Goal: Task Accomplishment & Management: Complete application form

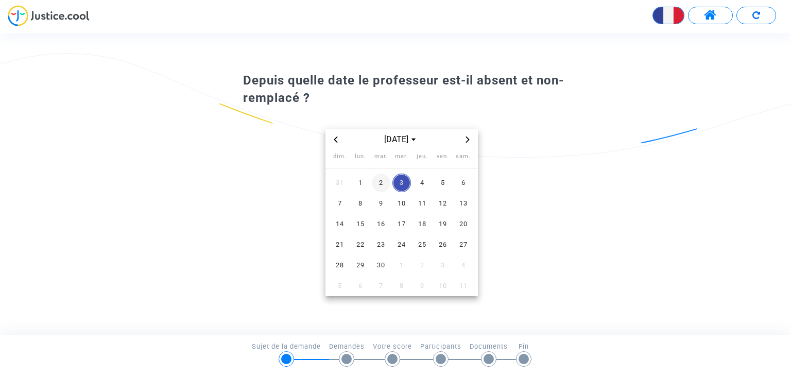
click at [383, 185] on span "2" at bounding box center [381, 183] width 19 height 19
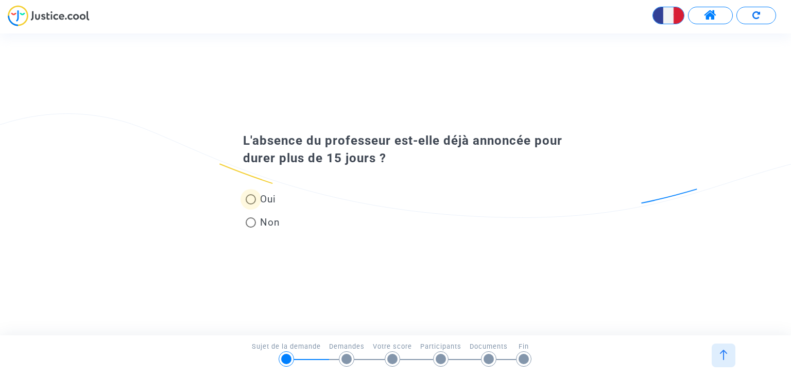
click at [271, 204] on span "Oui" at bounding box center [266, 199] width 20 height 14
click at [251, 205] on input "Oui" at bounding box center [250, 205] width 1 height 1
radio input "true"
click at [272, 219] on span "Non" at bounding box center [268, 222] width 24 height 14
click at [251, 228] on input "Non" at bounding box center [250, 228] width 1 height 1
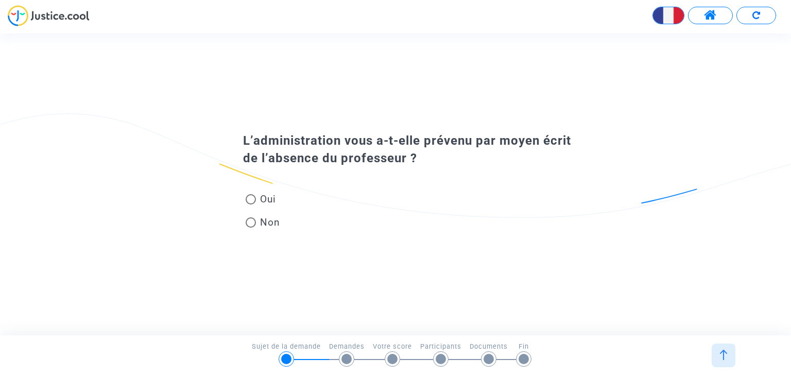
radio input "true"
click at [266, 201] on span "Oui" at bounding box center [266, 199] width 20 height 14
click at [251, 205] on input "Oui" at bounding box center [250, 205] width 1 height 1
radio input "true"
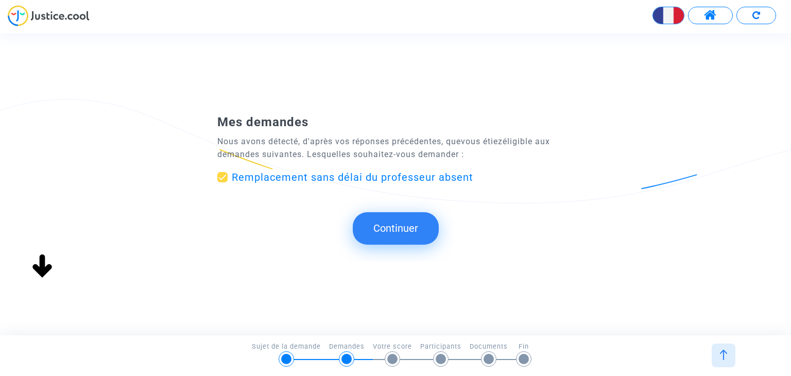
click at [383, 231] on button "Continuer" at bounding box center [396, 228] width 86 height 32
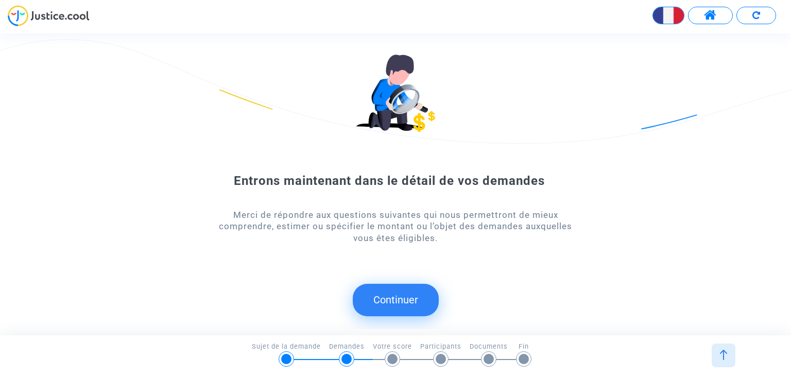
click at [410, 293] on button "Continuer" at bounding box center [396, 300] width 86 height 32
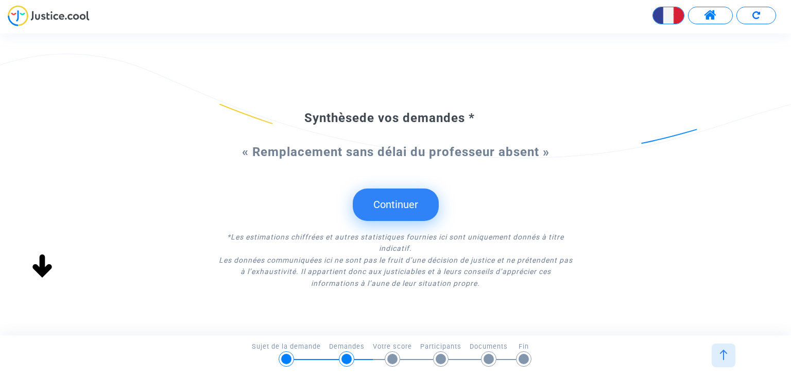
click at [422, 203] on button "Continuer" at bounding box center [396, 205] width 86 height 32
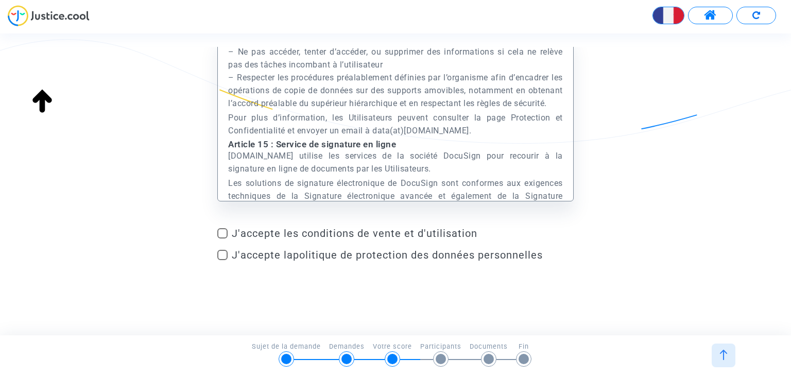
scroll to position [19810, 0]
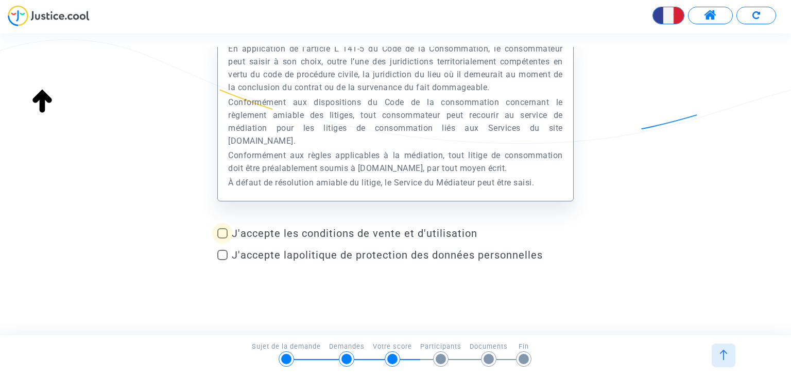
click at [430, 231] on span "J'accepte les conditions de vente et d'utilisation" at bounding box center [403, 233] width 342 height 12
click at [223, 239] on input "J'accepte les conditions de vente et d'utilisation" at bounding box center [222, 239] width 1 height 1
checkbox input "true"
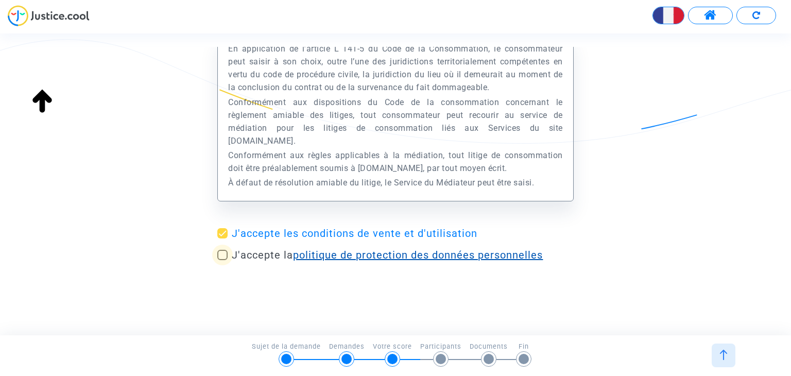
click at [424, 252] on link "politique de protection des données personnelles" at bounding box center [418, 255] width 250 height 12
click at [228, 257] on label "J'accepte la politique de protection des données personnelles" at bounding box center [395, 255] width 356 height 12
click at [223, 260] on input "J'accepte la politique de protection des données personnelles" at bounding box center [222, 260] width 1 height 1
checkbox input "true"
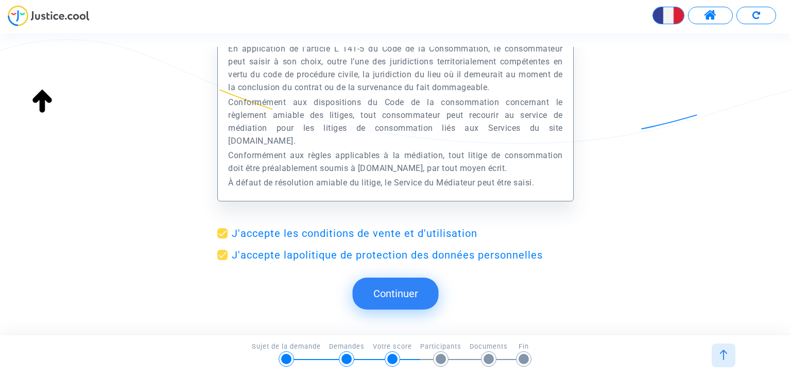
click at [396, 292] on button "Continuer" at bounding box center [396, 294] width 86 height 32
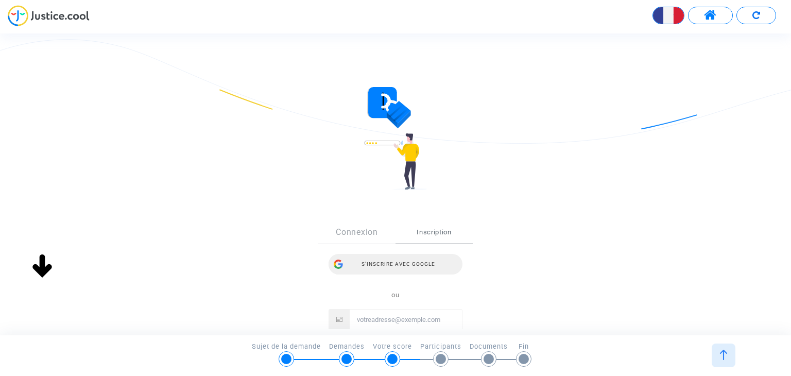
scroll to position [0, 0]
